Goal: Find specific page/section: Find specific page/section

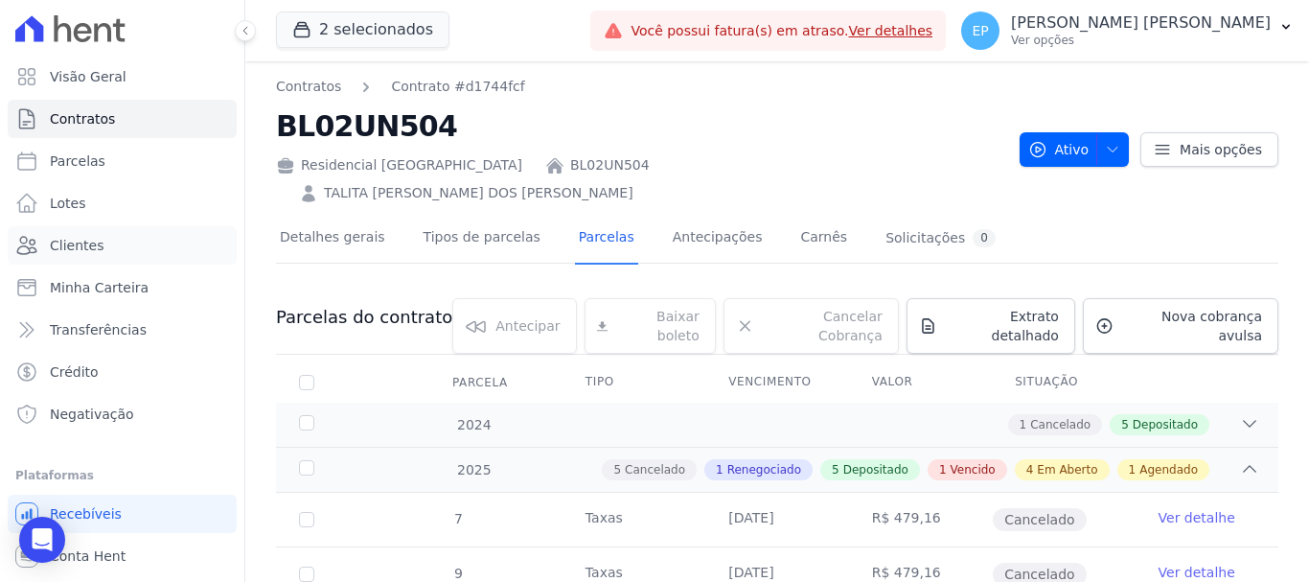
click at [84, 236] on span "Clientes" at bounding box center [77, 245] width 54 height 19
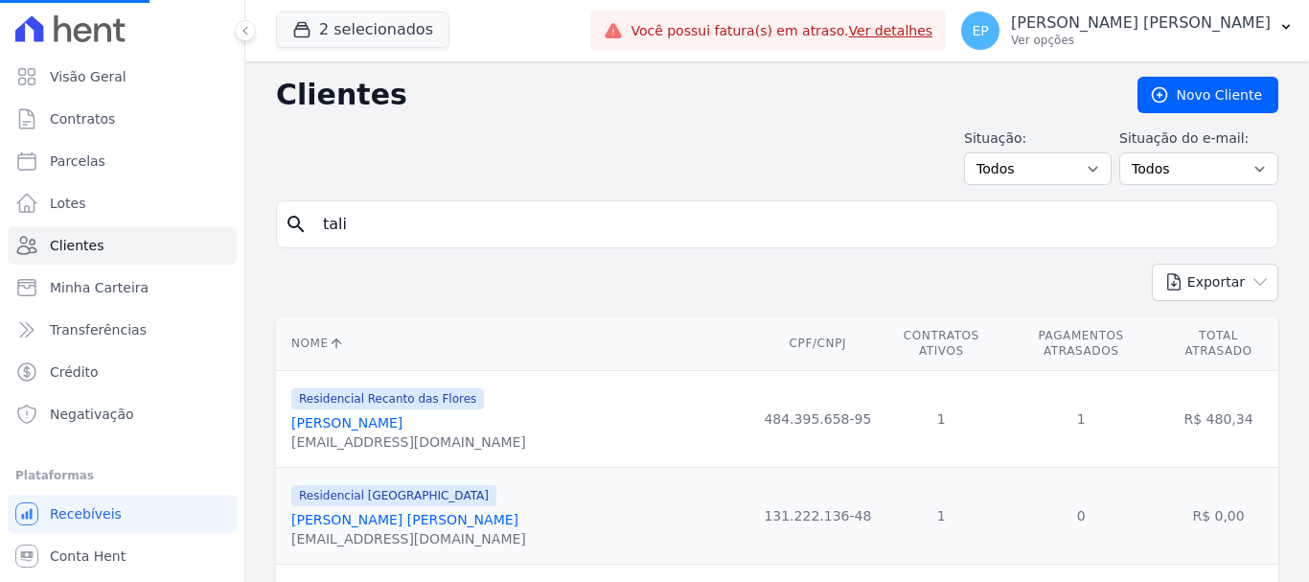
drag, startPoint x: 362, startPoint y: 227, endPoint x: 269, endPoint y: 220, distance: 93.2
click at [360, 218] on input "search" at bounding box center [790, 224] width 958 height 38
type input "renat"
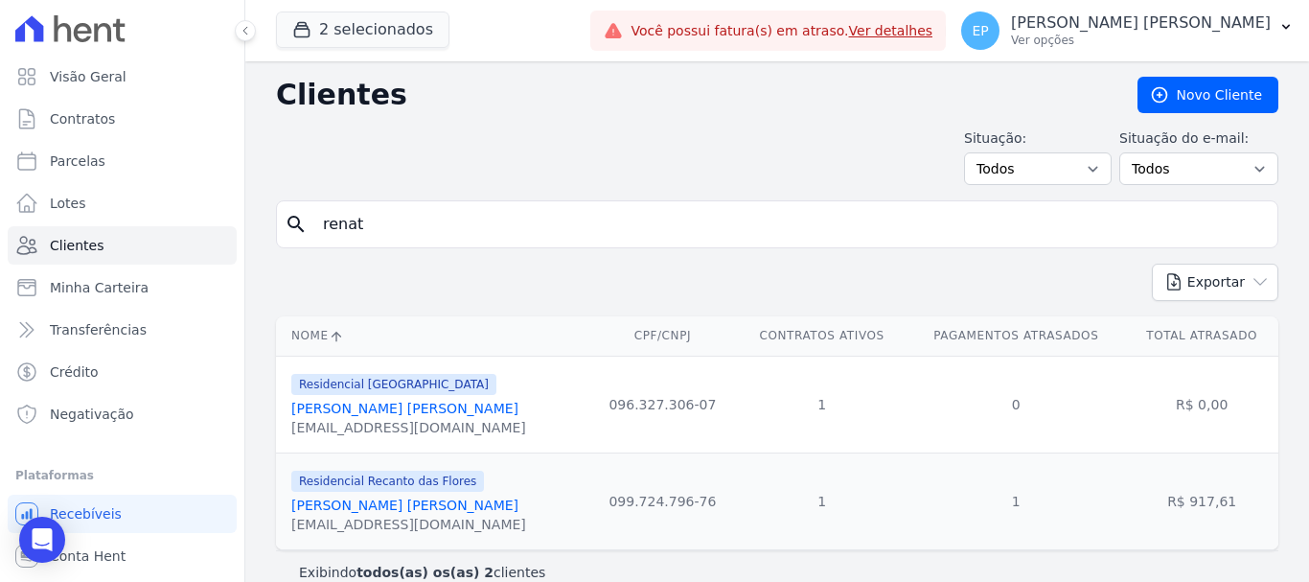
click at [371, 507] on link "[PERSON_NAME] [PERSON_NAME]" at bounding box center [404, 504] width 227 height 15
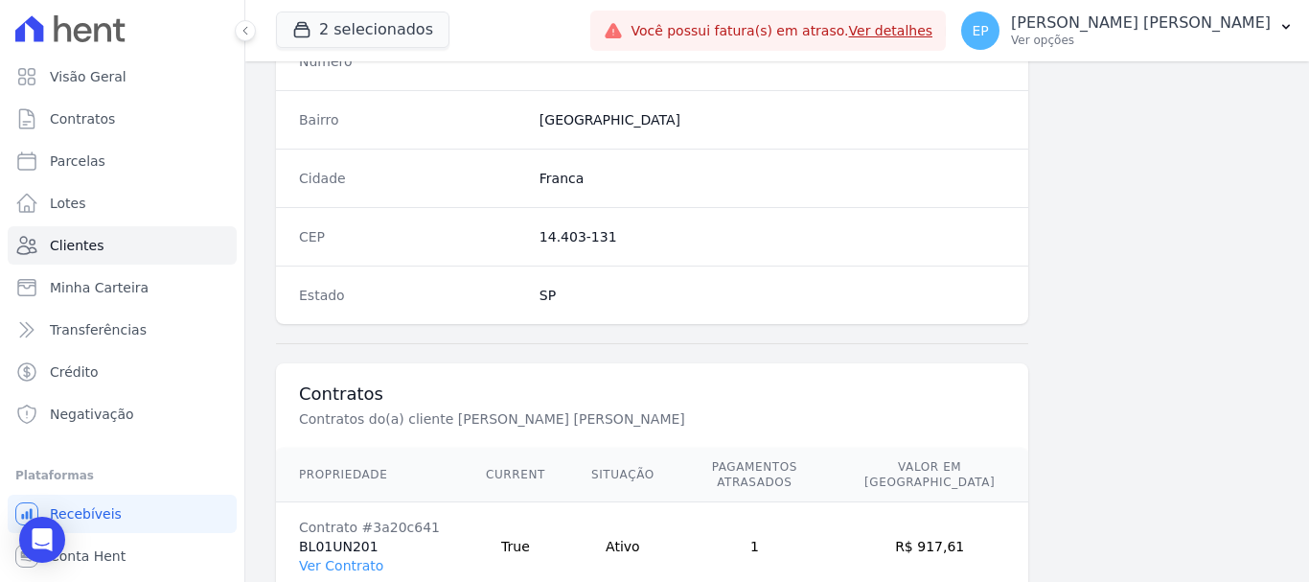
scroll to position [1211, 0]
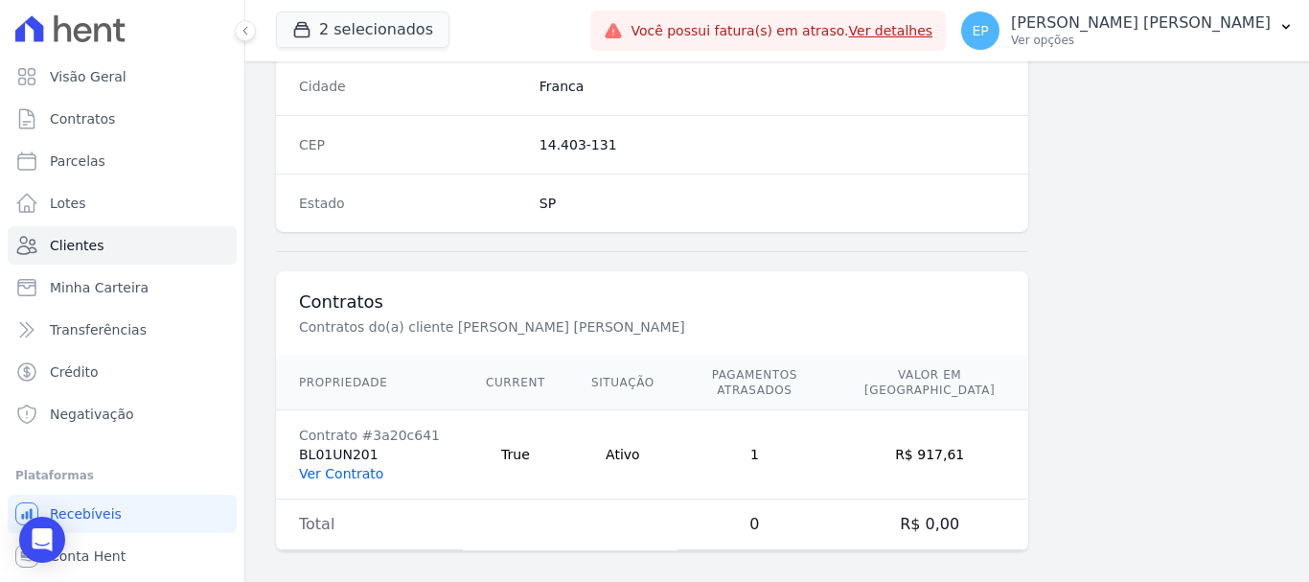
click at [334, 466] on link "Ver Contrato" at bounding box center [341, 473] width 84 height 15
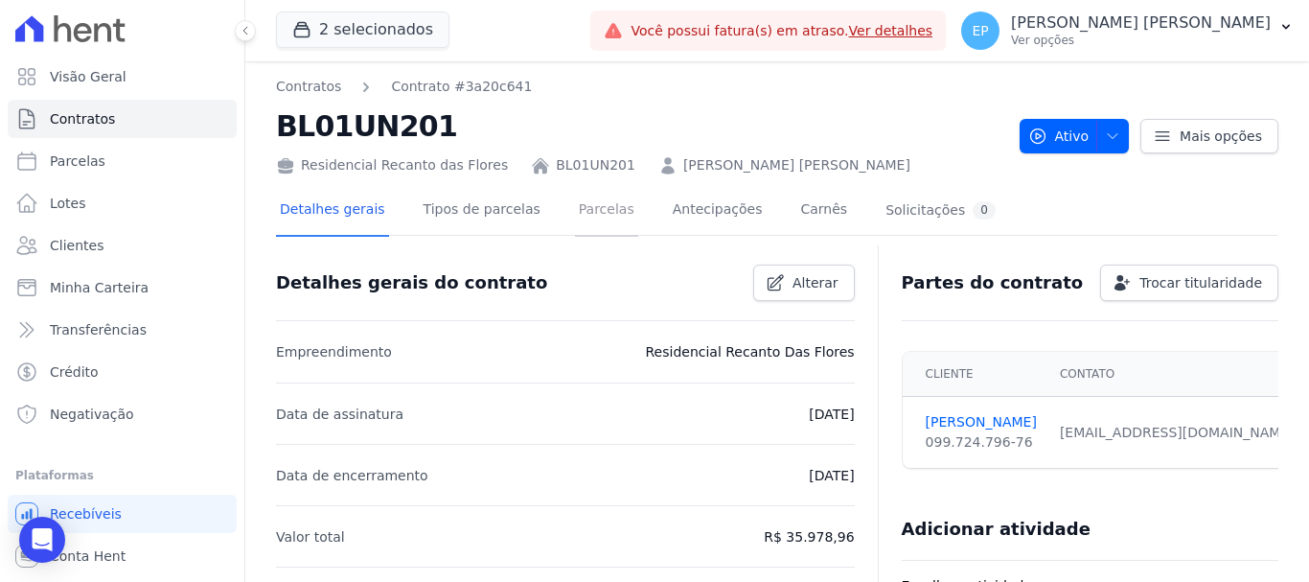
click at [576, 214] on link "Parcelas" at bounding box center [606, 211] width 63 height 51
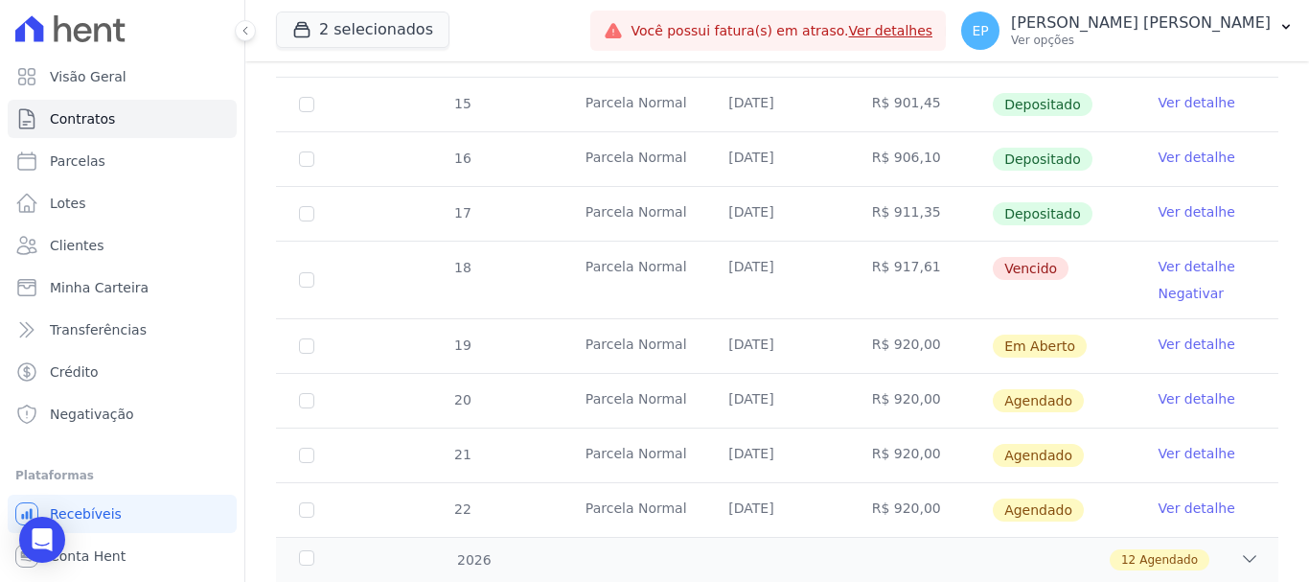
scroll to position [671, 0]
